Goal: Check status: Check status

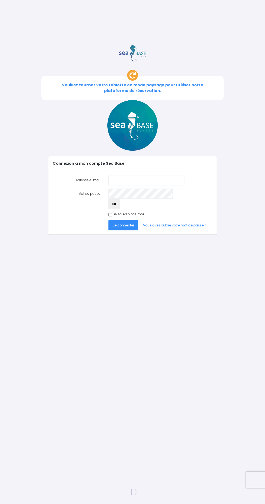
click at [159, 175] on input "Adresse e-mail" at bounding box center [147, 180] width 76 height 10
type input "cla.thevenot@outlook.fr"
click at [118, 223] on span "Se connecter" at bounding box center [124, 225] width 22 height 5
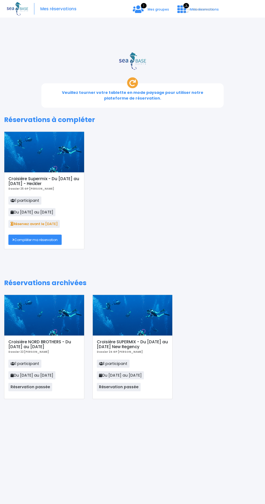
click at [33, 235] on link "Compléter ma réservation" at bounding box center [34, 240] width 53 height 10
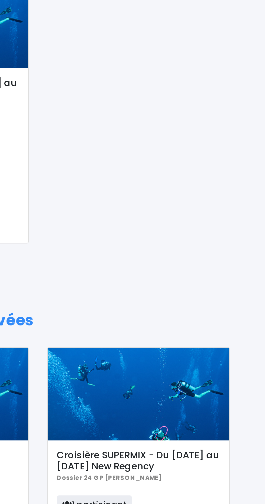
click at [142, 350] on p "Dossier 24 GP Claire thevenot" at bounding box center [133, 352] width 72 height 5
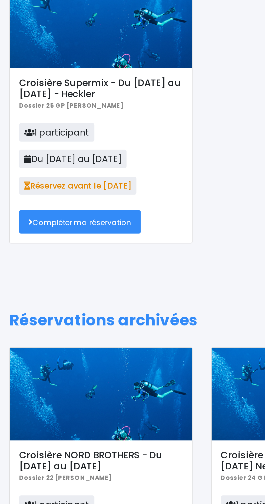
click at [36, 336] on div "Croisière NORD BROTHERS - Du 07/05/22 au 14/05/22 Dossier 22 regis thevenot 1 p…" at bounding box center [44, 367] width 80 height 63
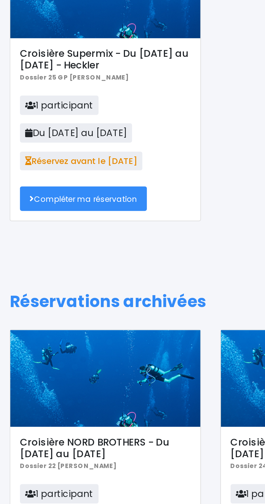
click at [48, 350] on p "Dossier 22 regis thevenot" at bounding box center [44, 352] width 72 height 5
click at [39, 360] on p "1 participant Du 07/05/22 au 14/05/22 Réservation passée" at bounding box center [44, 377] width 72 height 35
click at [39, 383] on span "Réservation passée" at bounding box center [30, 387] width 44 height 8
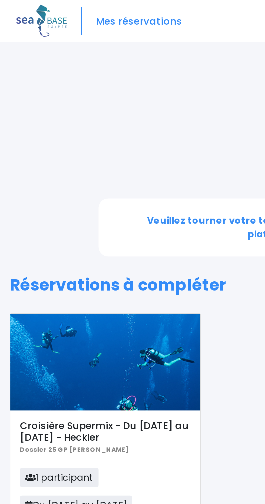
click at [67, 3] on div "Mes réservations 1 Mes groupes 3 Mes réservations Déconnexion" at bounding box center [133, 9] width 252 height 18
click at [66, 9] on span "Mes réservations" at bounding box center [58, 9] width 36 height 0
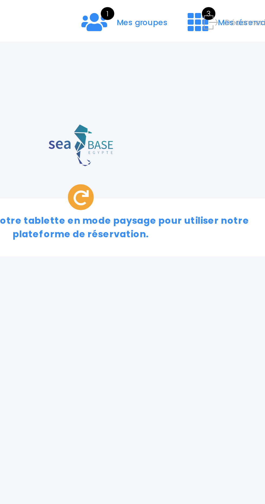
click at [158, 7] on div "1 Mes groupes 3 Mes réservations Déconnexion" at bounding box center [191, 13] width 94 height 15
click at [145, 6] on span "1" at bounding box center [144, 5] width 6 height 5
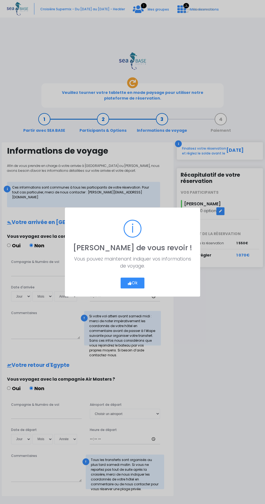
click at [135, 283] on button "Ok" at bounding box center [133, 283] width 24 height 11
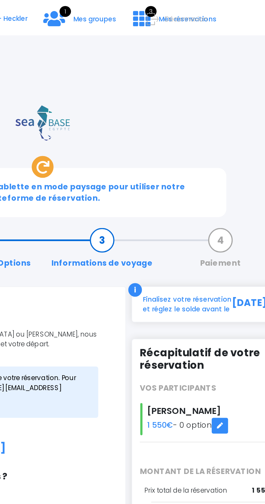
click at [214, 9] on span "Déconnexion" at bounding box center [203, 9] width 21 height 5
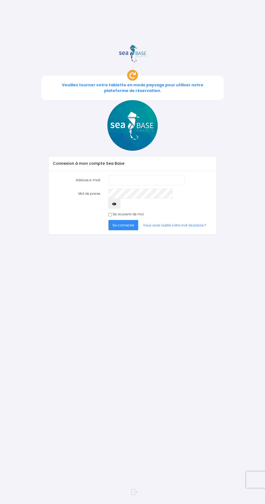
click at [153, 175] on input "Adresse e-mail" at bounding box center [147, 180] width 76 height 10
type input "cla.thevenot@outlook.fr"
click at [124, 223] on span "Se connecter" at bounding box center [124, 225] width 22 height 5
